Goal: Task Accomplishment & Management: Manage account settings

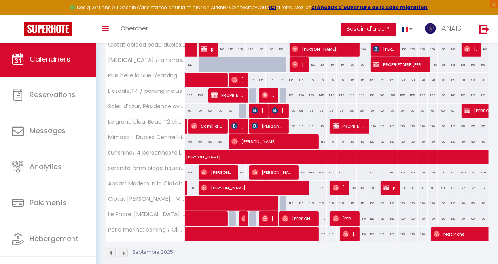
scroll to position [307, 0]
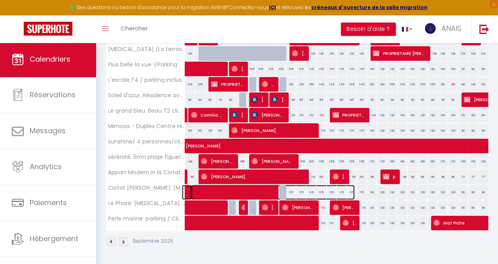
click at [280, 186] on span at bounding box center [273, 192] width 164 height 15
select select "KO"
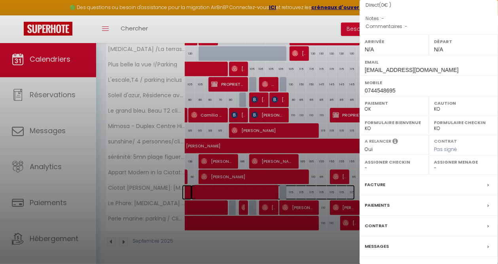
scroll to position [111, 0]
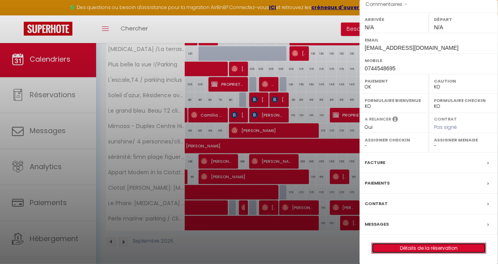
click at [428, 247] on link "Détails de la réservation" at bounding box center [429, 248] width 114 height 10
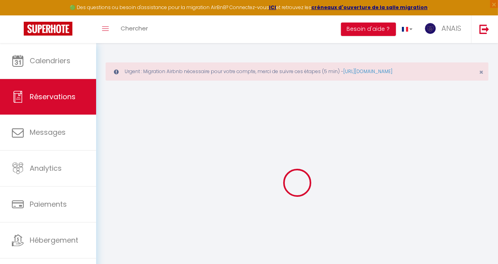
select select
checkbox input "false"
select select
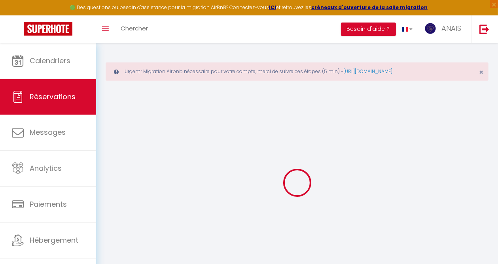
checkbox input "false"
select select
checkbox input "false"
select select
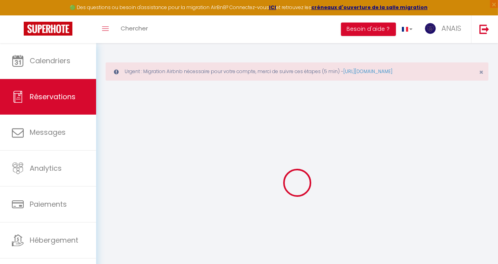
select select
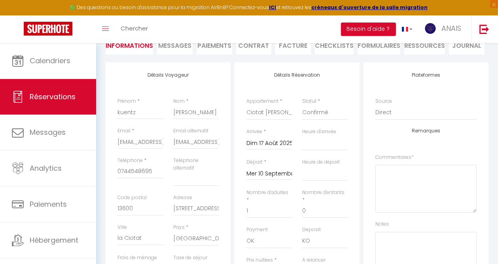
scroll to position [119, 0]
click at [270, 172] on input "Mer 10 Septembre 2025" at bounding box center [268, 173] width 45 height 10
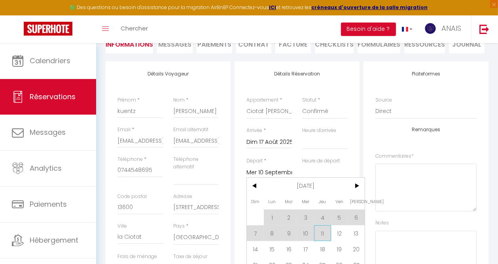
click at [323, 233] on span "11" at bounding box center [322, 233] width 17 height 16
select select
type input "Jeu 11 Septembre 2025"
select select
checkbox input "false"
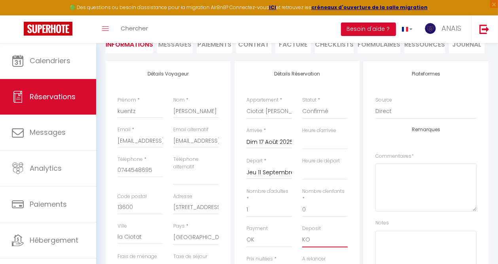
type input "70"
type input "90"
select select
type input "2704.7"
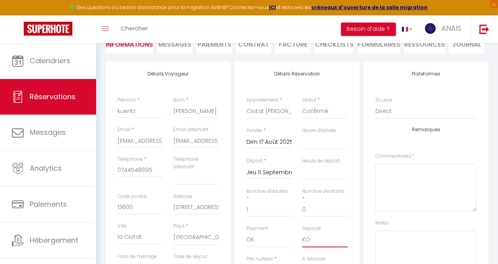
checkbox input "false"
click at [323, 232] on select "OK KO" at bounding box center [324, 239] width 45 height 15
click at [408, 247] on textarea at bounding box center [425, 255] width 101 height 48
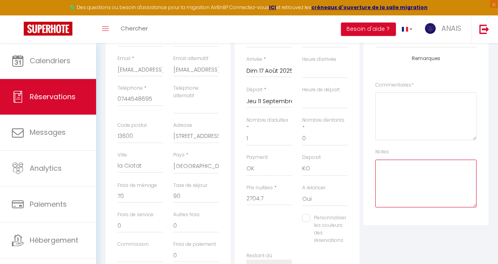
scroll to position [237, 0]
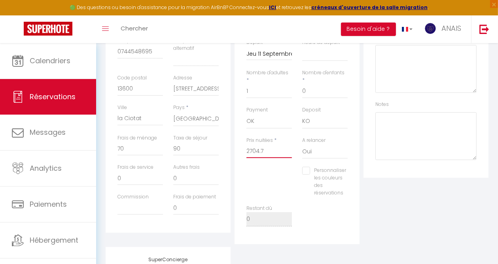
drag, startPoint x: 271, startPoint y: 151, endPoint x: 239, endPoint y: 151, distance: 31.6
click at [239, 151] on div "Détails Réservation Appartement * Stud'Ain - Studio Confort Appart [PERSON_NAME…" at bounding box center [296, 94] width 125 height 302
select select
checkbox input "false"
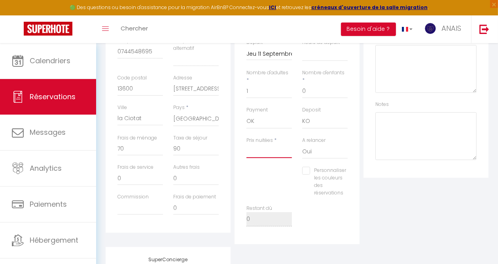
click at [259, 155] on input "Prix nuitées" at bounding box center [268, 151] width 45 height 14
type input "0"
select select
checkbox input "false"
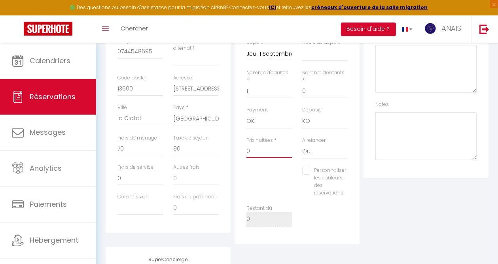
type input "0"
select select
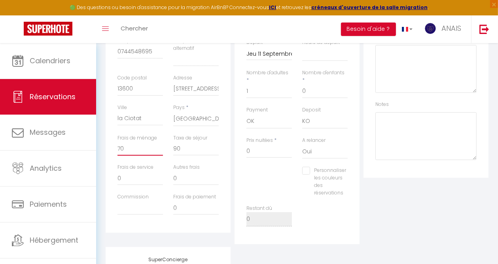
checkbox input "false"
drag, startPoint x: 127, startPoint y: 149, endPoint x: 113, endPoint y: 149, distance: 13.8
click at [113, 149] on div "Frais de ménage 0" at bounding box center [140, 149] width 56 height 30
select select
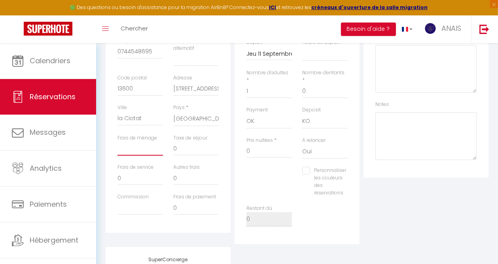
checkbox input "false"
type input "0"
select select
checkbox input "false"
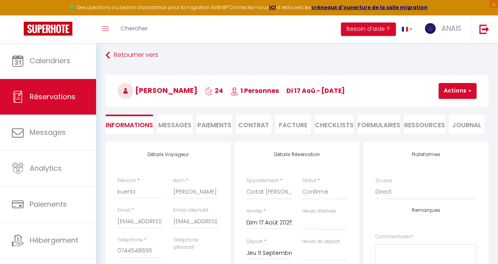
scroll to position [24, 0]
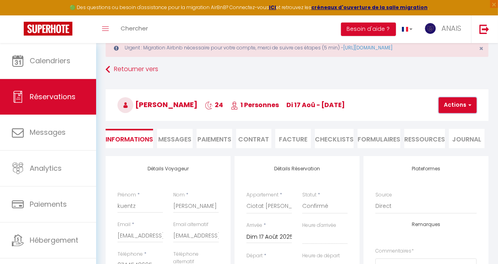
click at [462, 103] on button "Actions" at bounding box center [457, 105] width 38 height 16
click at [451, 123] on link "Enregistrer" at bounding box center [464, 122] width 62 height 10
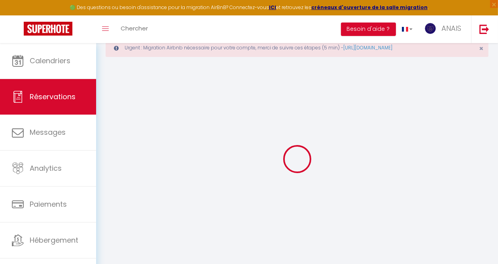
select select "not_cancelled"
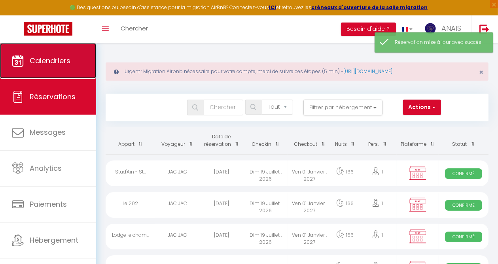
click at [68, 67] on link "Calendriers" at bounding box center [48, 61] width 96 height 36
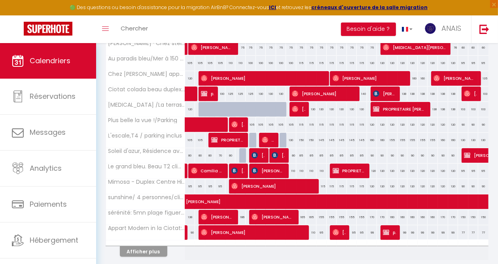
scroll to position [313, 0]
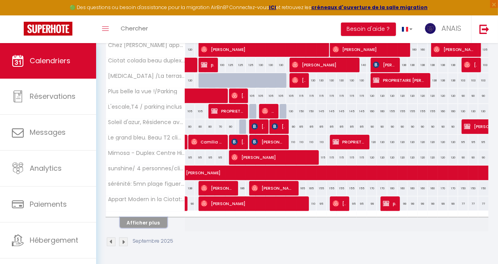
click at [145, 217] on button "Afficher plus" at bounding box center [143, 222] width 47 height 11
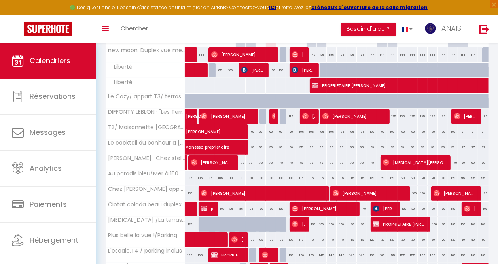
scroll to position [116, 0]
